Goal: Obtain resource: Obtain resource

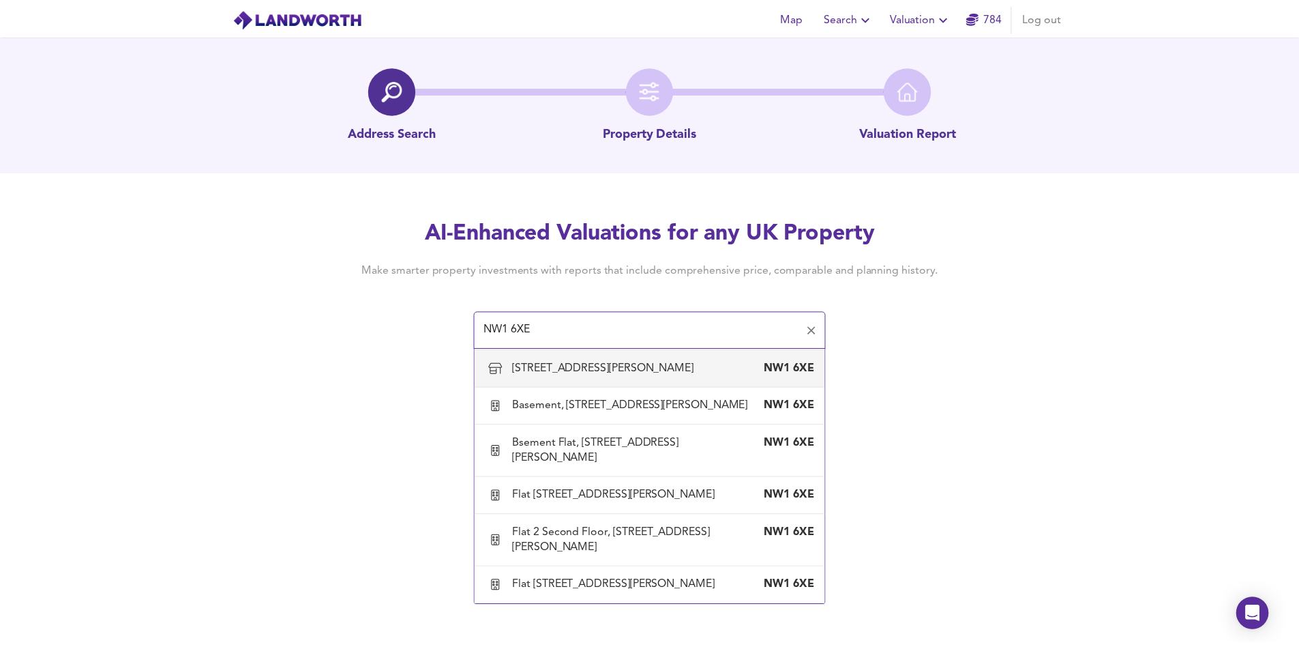
scroll to position [4502, 0]
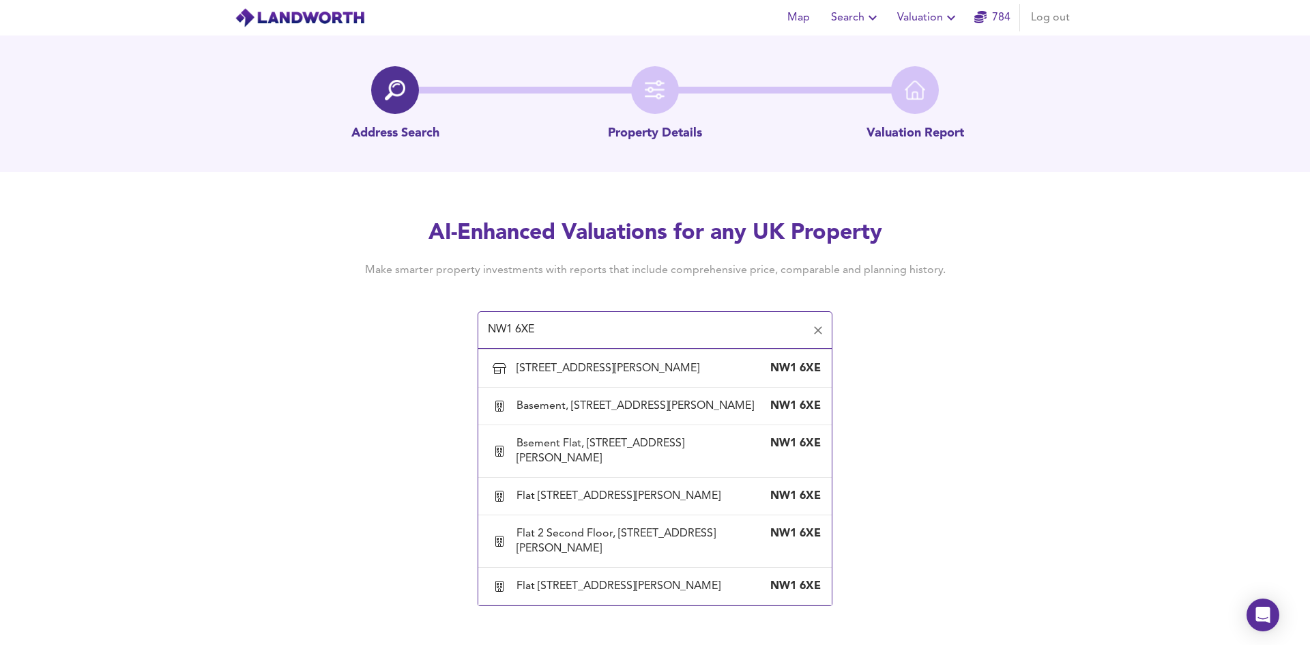
click at [611, 151] on div "Flat 1, 235 Baker Street, London, City Of Westminster" at bounding box center [620, 143] width 209 height 15
type input "Flat 1, 235 Baker Street, London, City Of Westminster"
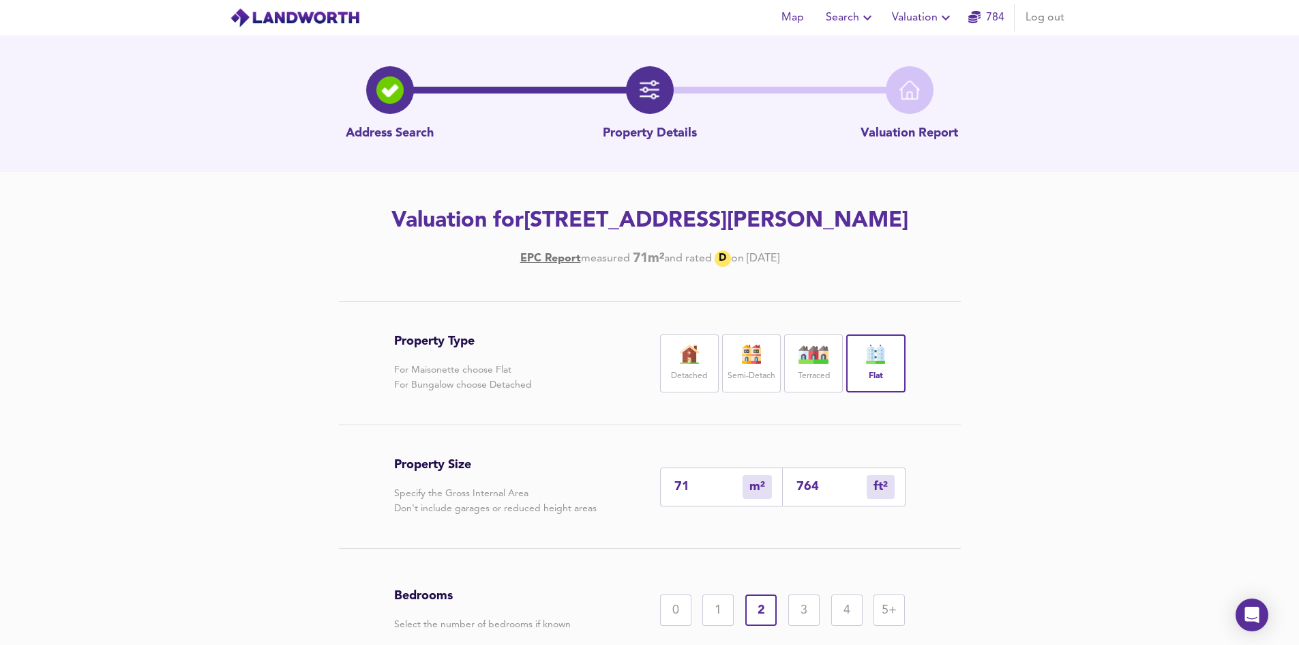
click at [156, 305] on div "Address Search Property Details Valuation Report Valuation for Flat 1, 235 Bake…" at bounding box center [649, 408] width 1299 height 746
drag, startPoint x: 669, startPoint y: 247, endPoint x: 407, endPoint y: 226, distance: 262.1
click at [407, 226] on h2 "Valuation for Flat 1, 235 Baker Street, London, City Of Westminster, NW1 6XE" at bounding box center [650, 221] width 772 height 30
copy h2 "Flat 1, 235 Baker Street, London, City Of Westminster, NW1 6XE"
click at [626, 267] on div "Valuation for Flat 1, 235 Baker Street, London, City Of Westminster, NW1 6XE EP…" at bounding box center [650, 236] width 772 height 61
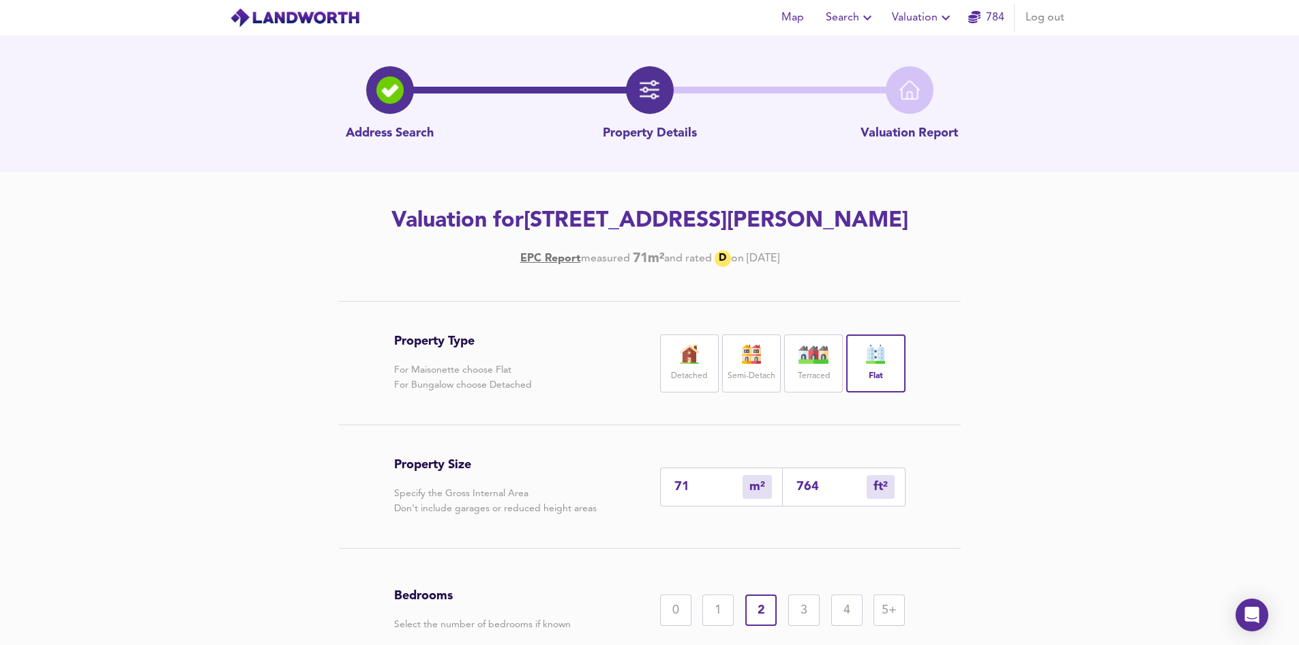
click at [651, 236] on h2 "Valuation for Flat 1, 235 Baker Street, London, City Of Westminster, NW1 6XE" at bounding box center [650, 221] width 772 height 30
click at [908, 224] on h2 "Valuation for Flat 1, 235 Baker Street, London, City Of Westminster, NW1 6XE" at bounding box center [650, 221] width 772 height 30
drag, startPoint x: 982, startPoint y: 214, endPoint x: 977, endPoint y: 242, distance: 28.4
click at [977, 236] on h2 "Valuation for Flat 1, 235 Baker Street, London, City Of Westminster, NW1 6XE" at bounding box center [650, 221] width 772 height 30
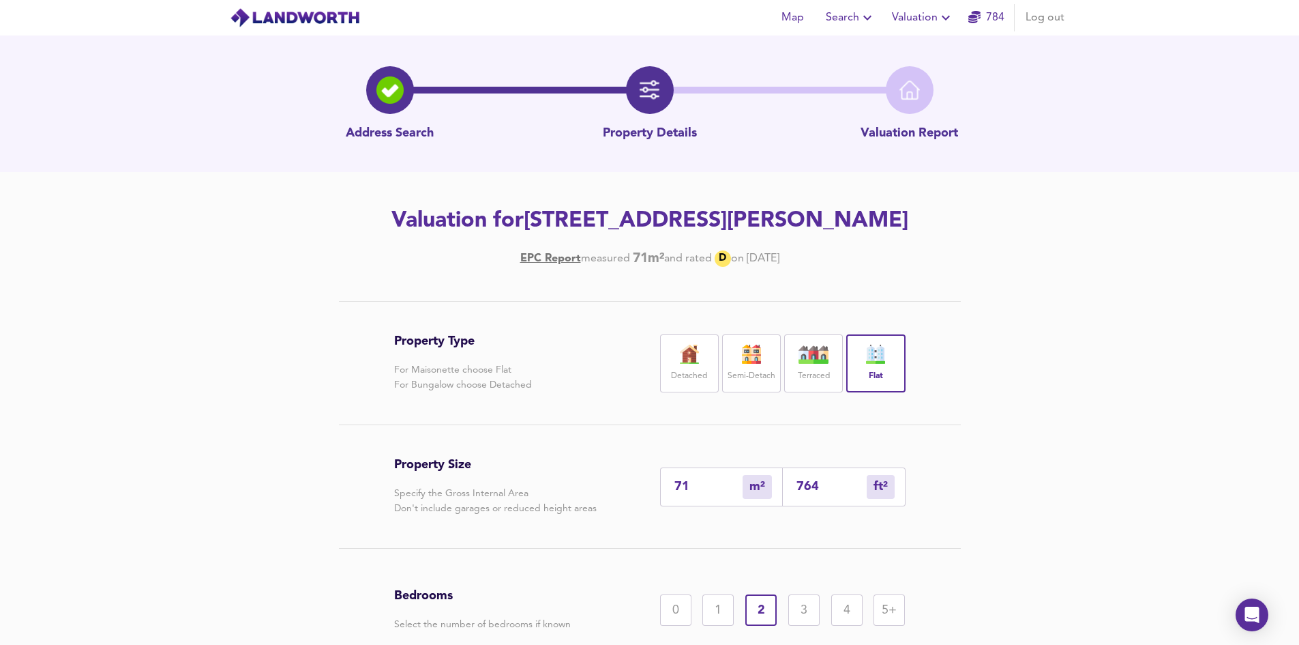
copy h2 "NW1 6XE"
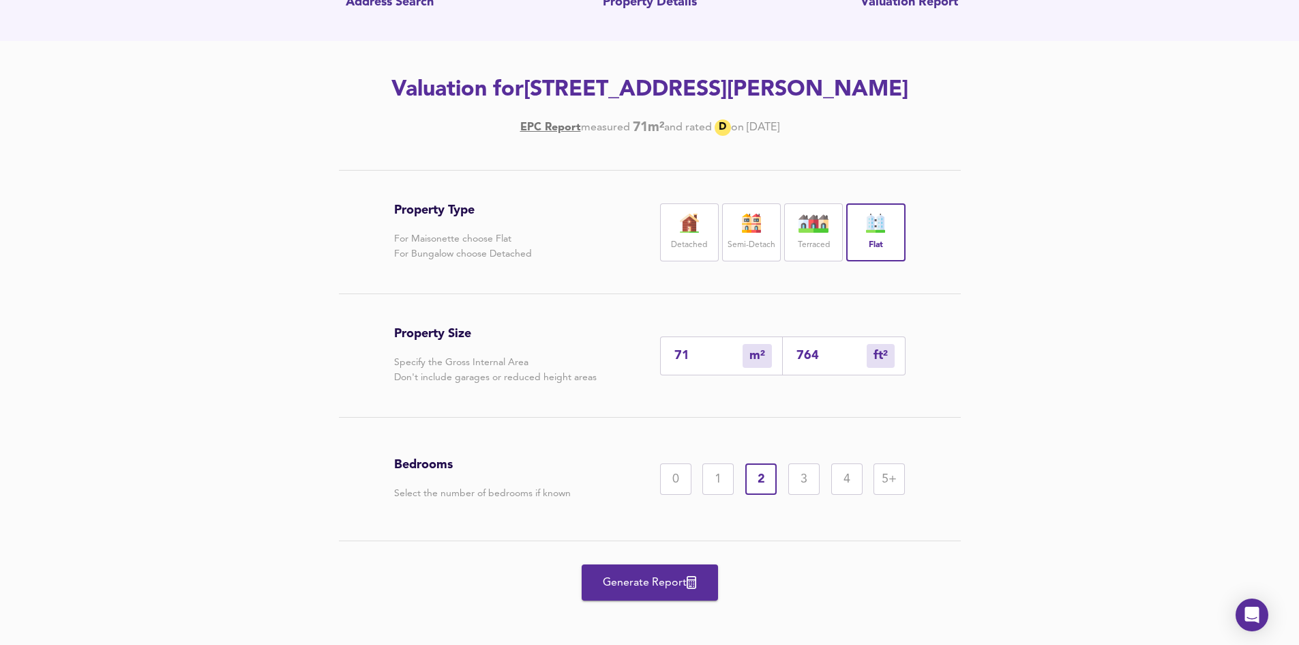
scroll to position [136, 0]
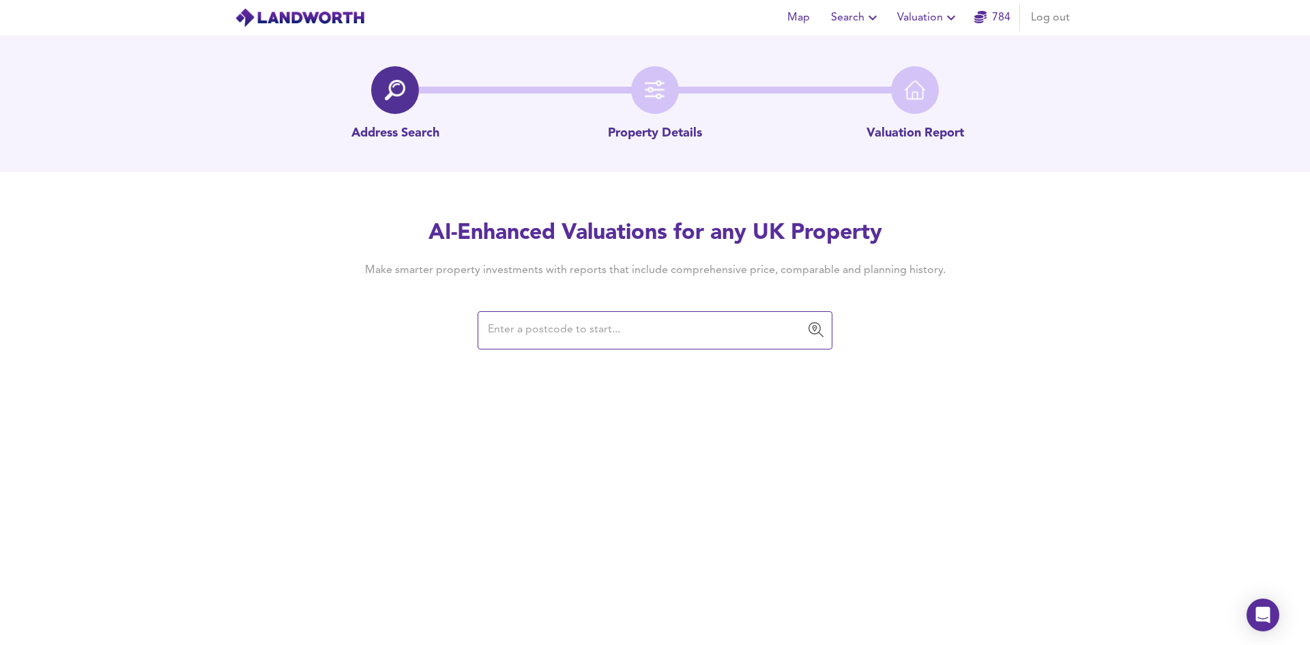
click at [624, 327] on input "text" at bounding box center [645, 330] width 322 height 26
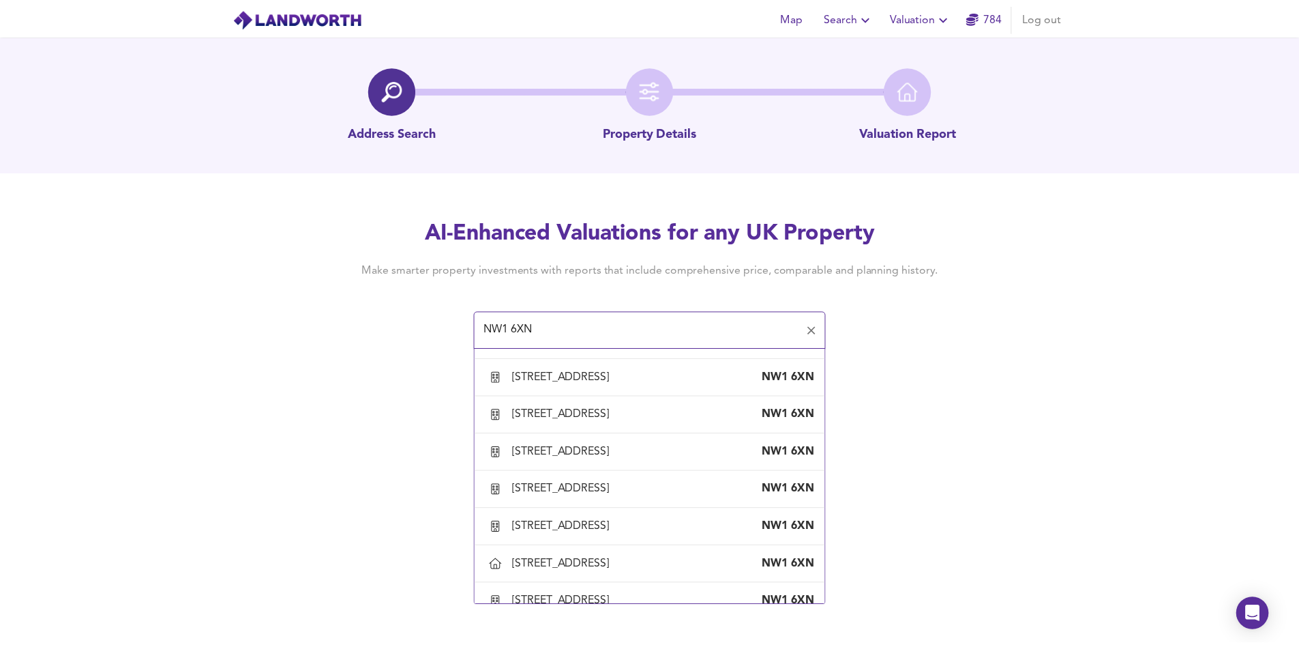
scroll to position [1160, 0]
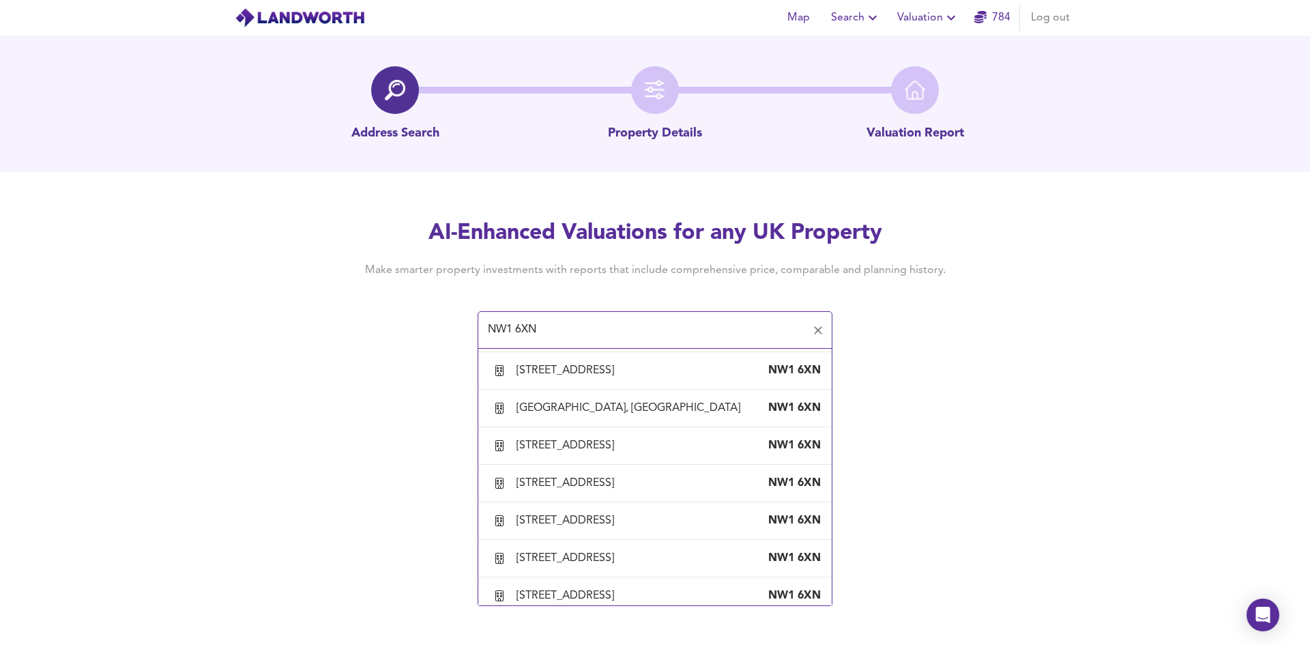
click at [600, 190] on div "15A Park Road, London, City Of Westminster" at bounding box center [567, 182] width 103 height 15
type input "15A Park Road, London, City Of Westminster"
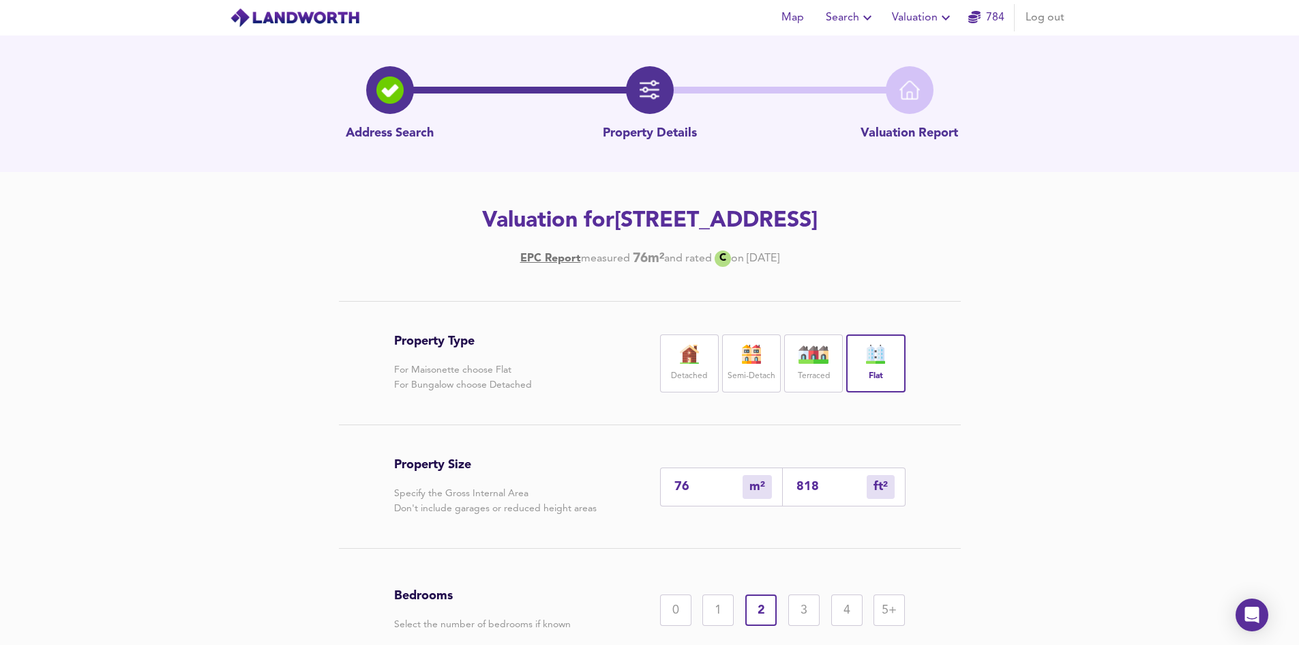
drag, startPoint x: 428, startPoint y: 219, endPoint x: 1008, endPoint y: 234, distance: 579.3
click at [1008, 234] on h2 "Valuation for 15A Park Road, London, City Of Westminster, NW1 6XN" at bounding box center [650, 221] width 772 height 30
copy h2 "15A Park Road, London, City Of Westminster, NW1 6XN"
click at [313, 243] on div "Valuation for 15A Park Road, London, City Of Westminster, NW1 6XN EPC Report me…" at bounding box center [650, 236] width 772 height 61
